Goal: Task Accomplishment & Management: Use online tool/utility

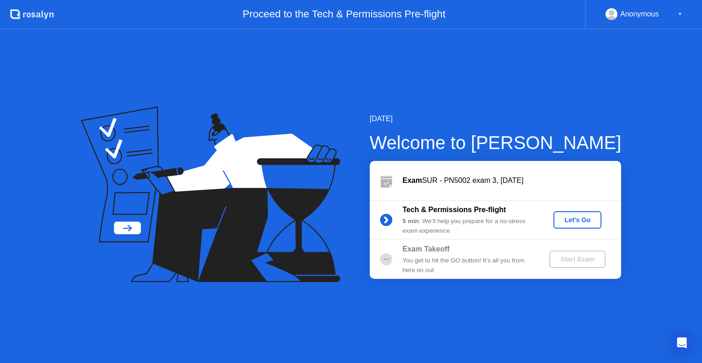
click at [582, 222] on div "Let's Go" at bounding box center [577, 219] width 41 height 7
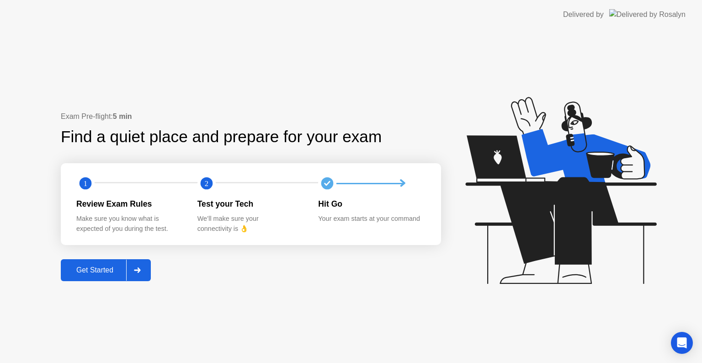
click at [147, 270] on div at bounding box center [137, 270] width 22 height 21
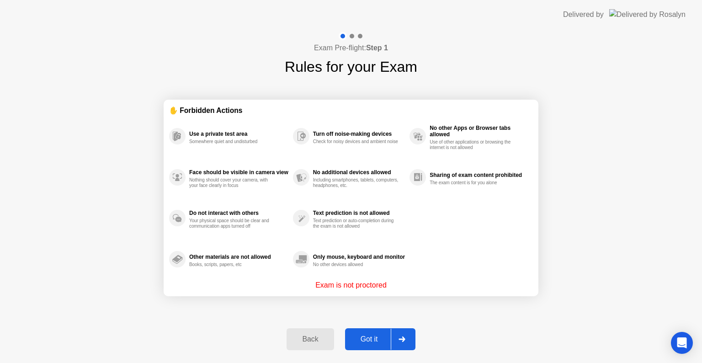
click at [367, 341] on div "Got it" at bounding box center [369, 339] width 43 height 8
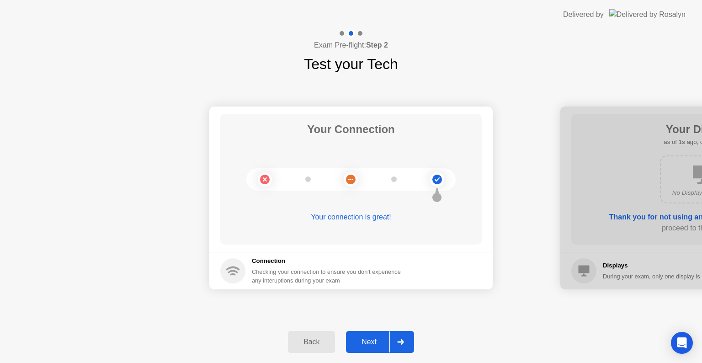
click at [394, 339] on div at bounding box center [400, 341] width 22 height 21
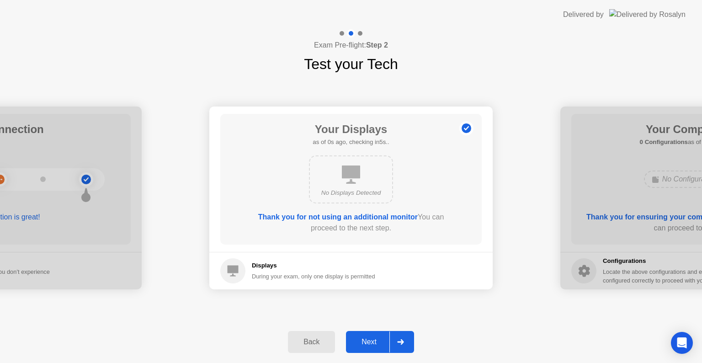
click at [394, 339] on div at bounding box center [400, 341] width 22 height 21
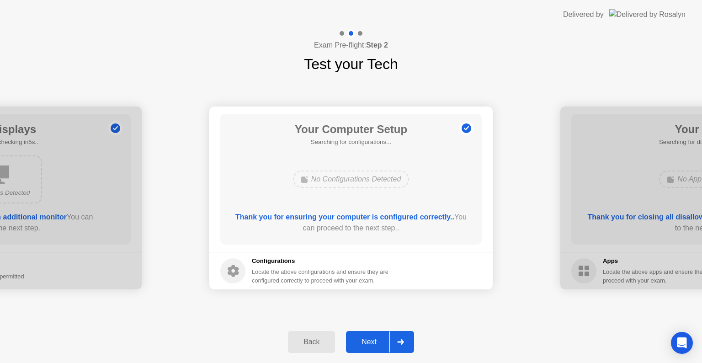
click at [394, 339] on div at bounding box center [400, 341] width 22 height 21
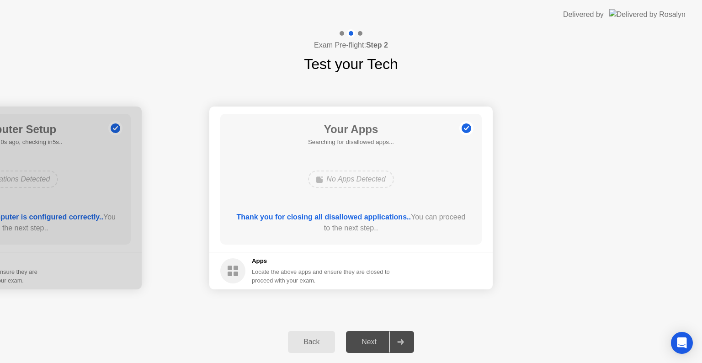
click at [394, 339] on div at bounding box center [400, 341] width 22 height 21
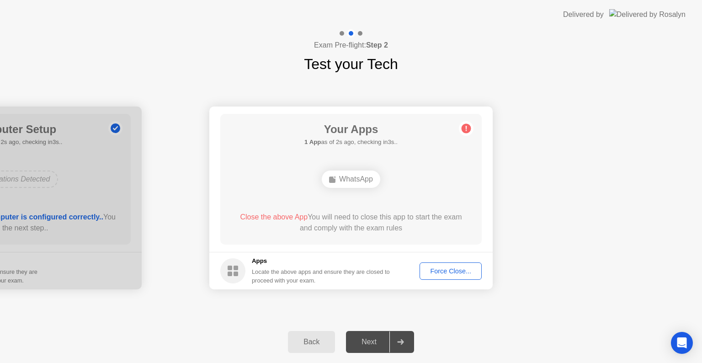
click at [447, 271] on div "Force Close..." at bounding box center [451, 270] width 56 height 7
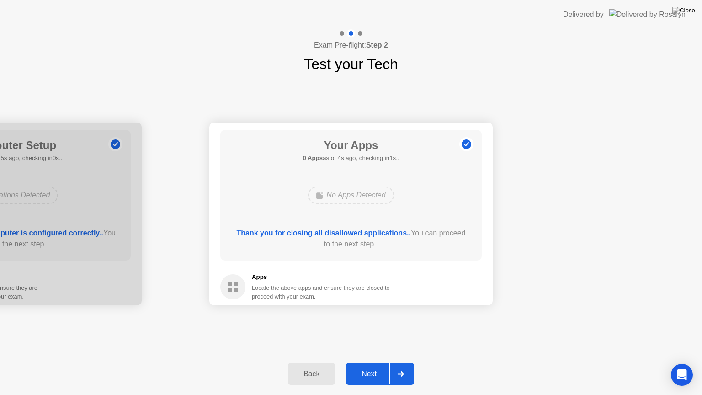
click at [409, 362] on div at bounding box center [400, 373] width 22 height 21
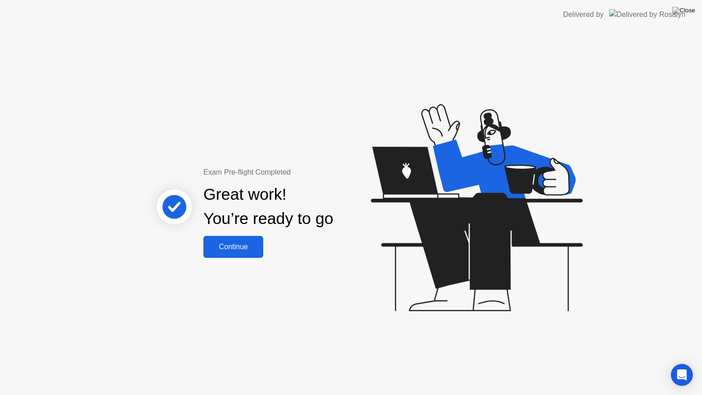
click at [232, 247] on div "Continue" at bounding box center [233, 247] width 54 height 8
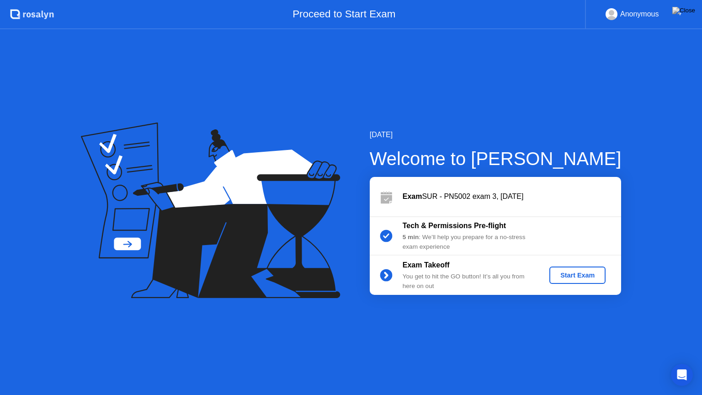
click at [568, 272] on div "Start Exam" at bounding box center [577, 274] width 49 height 7
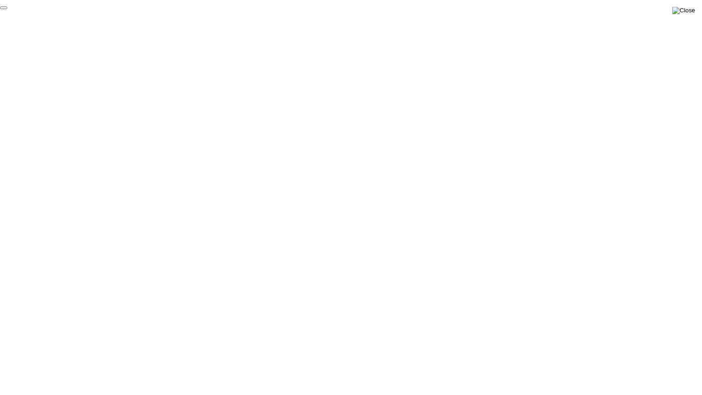
click at [693, 7] on img at bounding box center [683, 10] width 23 height 7
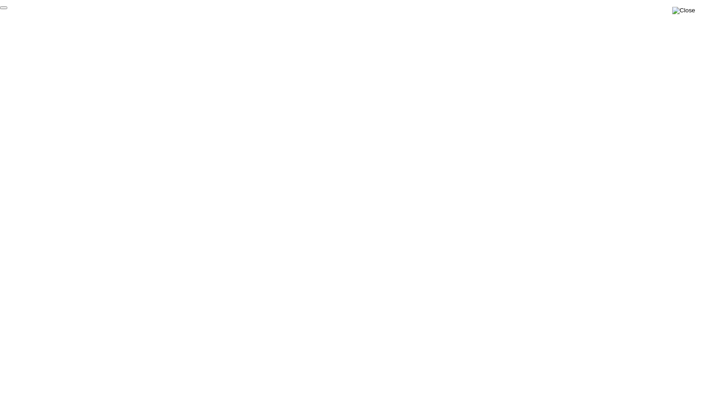
click at [685, 14] on img at bounding box center [683, 10] width 23 height 7
